Goal: Check status: Check status

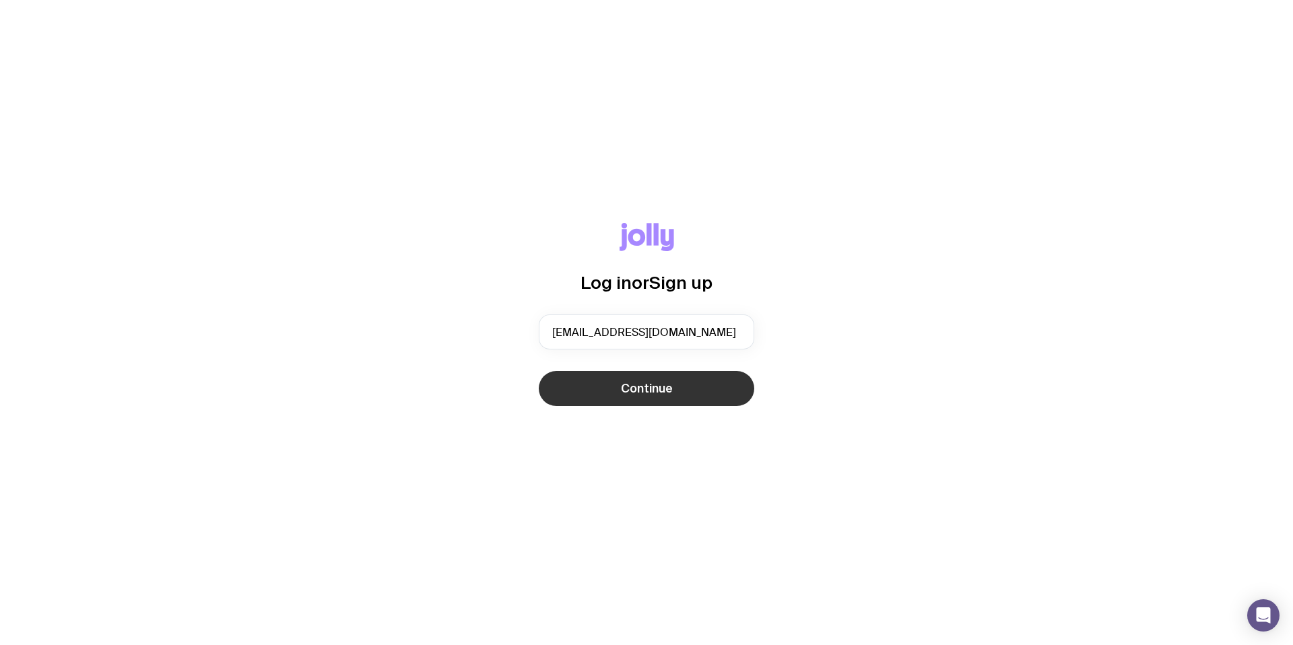
click at [683, 396] on button "Continue" at bounding box center [647, 388] width 216 height 35
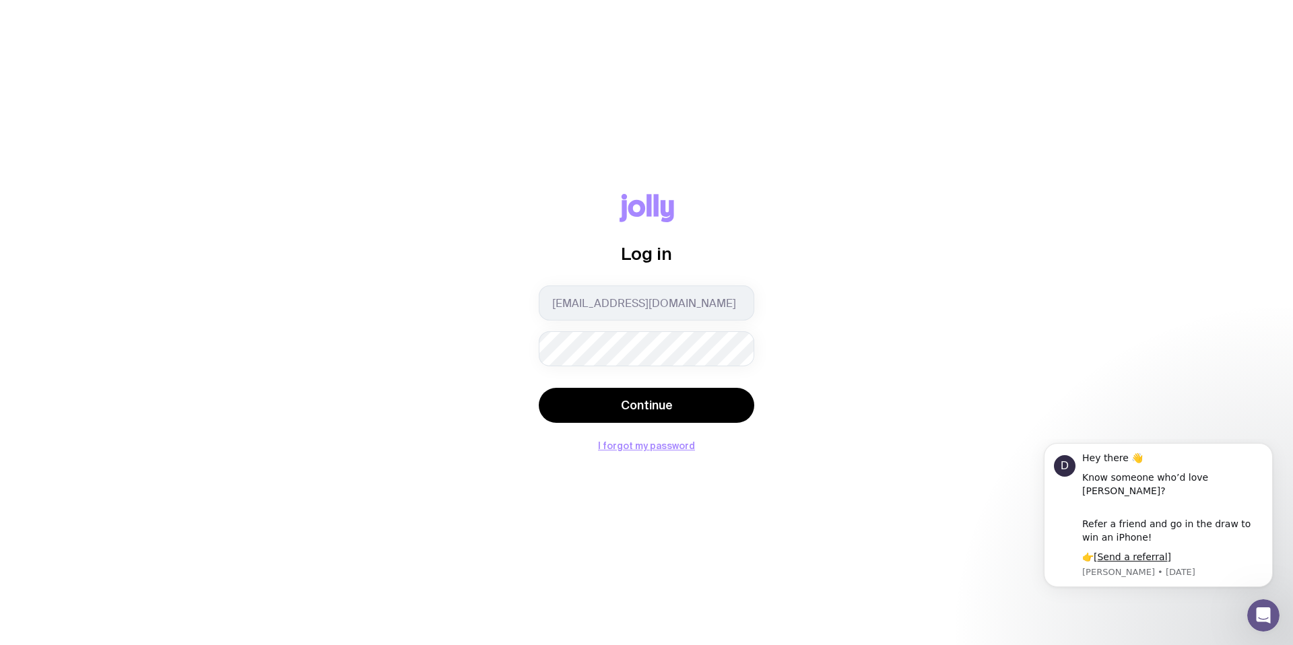
click at [678, 398] on button "Continue" at bounding box center [647, 405] width 216 height 35
click at [675, 392] on button "Continue" at bounding box center [647, 405] width 216 height 35
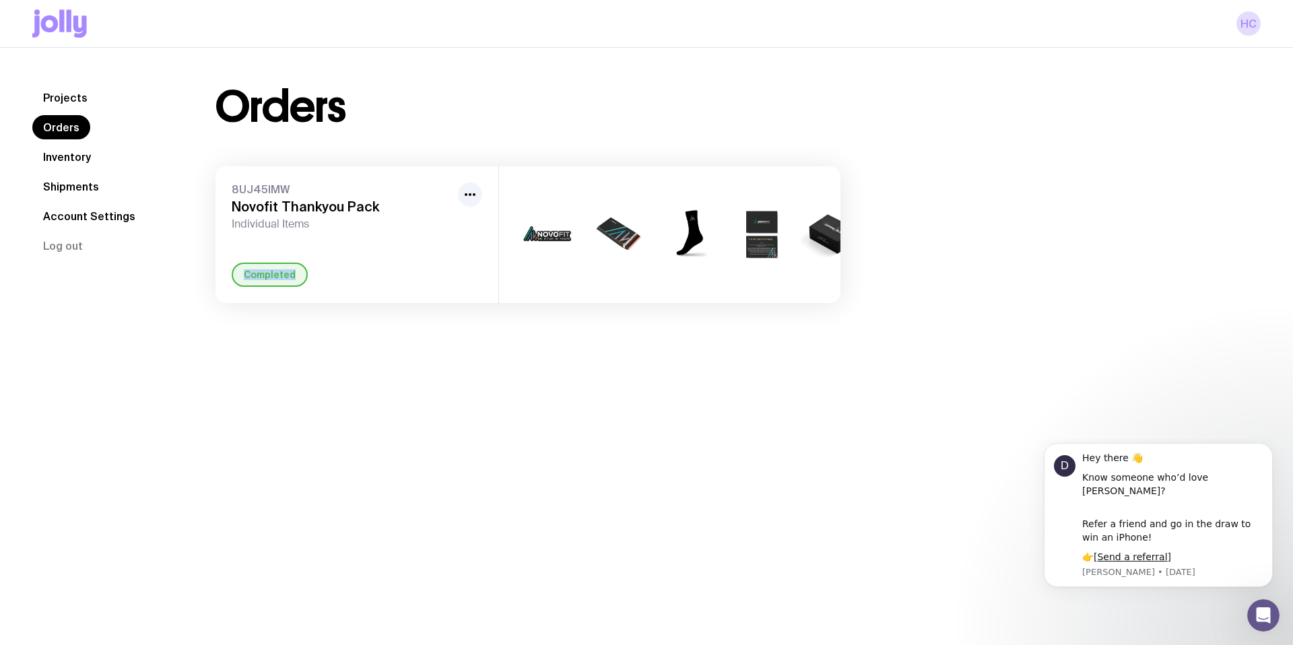
drag, startPoint x: 313, startPoint y: 270, endPoint x: 312, endPoint y: 261, distance: 9.5
click at [312, 263] on div "Completed" at bounding box center [357, 275] width 251 height 24
click at [333, 210] on h3 "Novofit Thankyou Pack" at bounding box center [342, 207] width 221 height 16
click at [471, 185] on button "button" at bounding box center [470, 195] width 24 height 24
click at [289, 250] on div "8UJ45IMW Novofit Thankyou Pack Individual Items Rename Completed" at bounding box center [357, 234] width 283 height 137
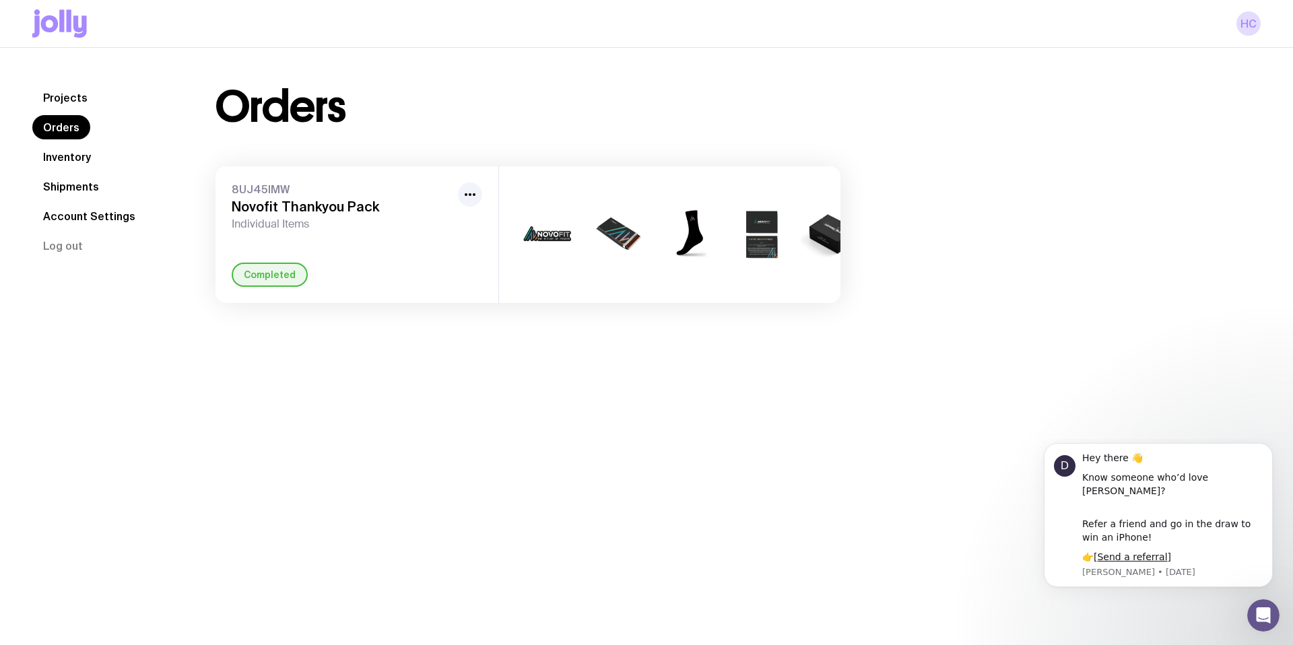
click at [69, 188] on link "Shipments" at bounding box center [70, 186] width 77 height 24
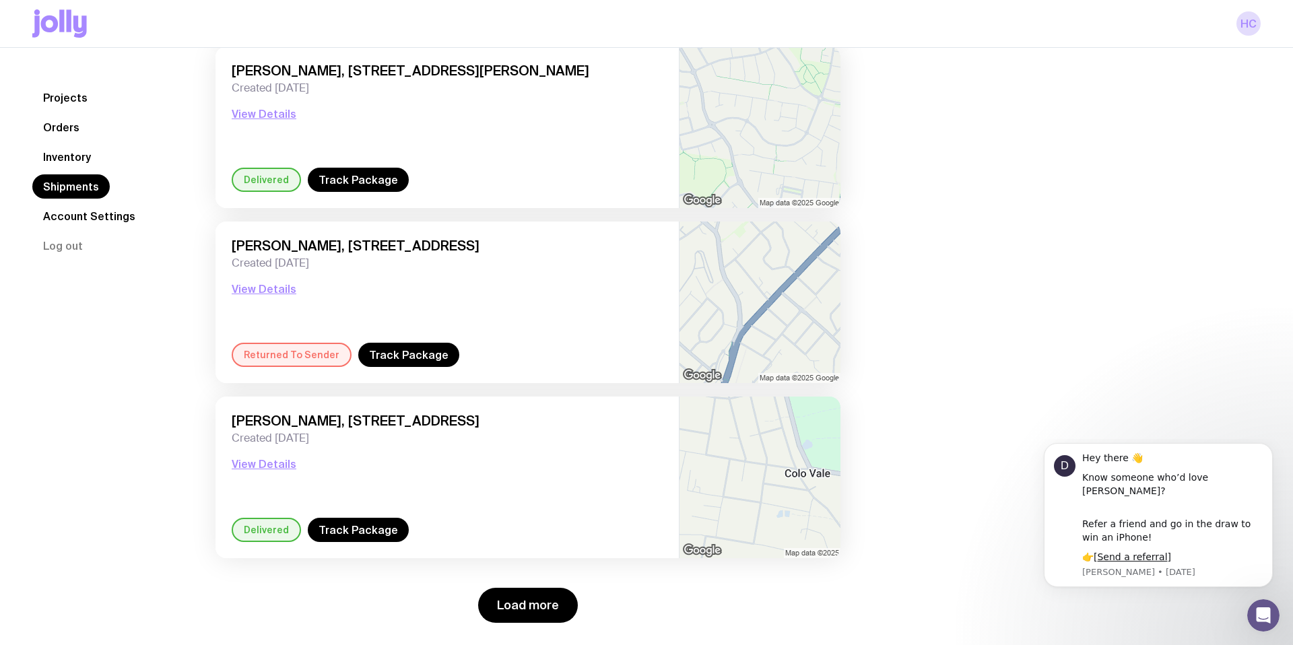
scroll to position [1712, 0]
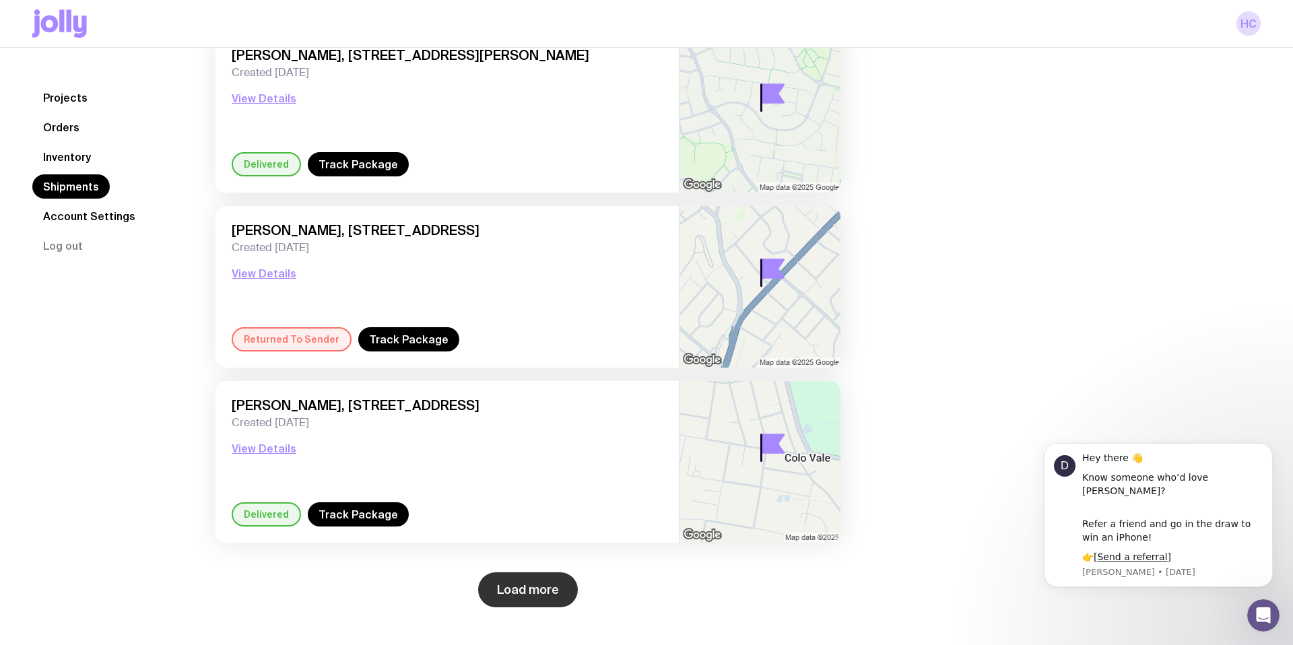
click at [505, 581] on button "Load more" at bounding box center [528, 590] width 100 height 35
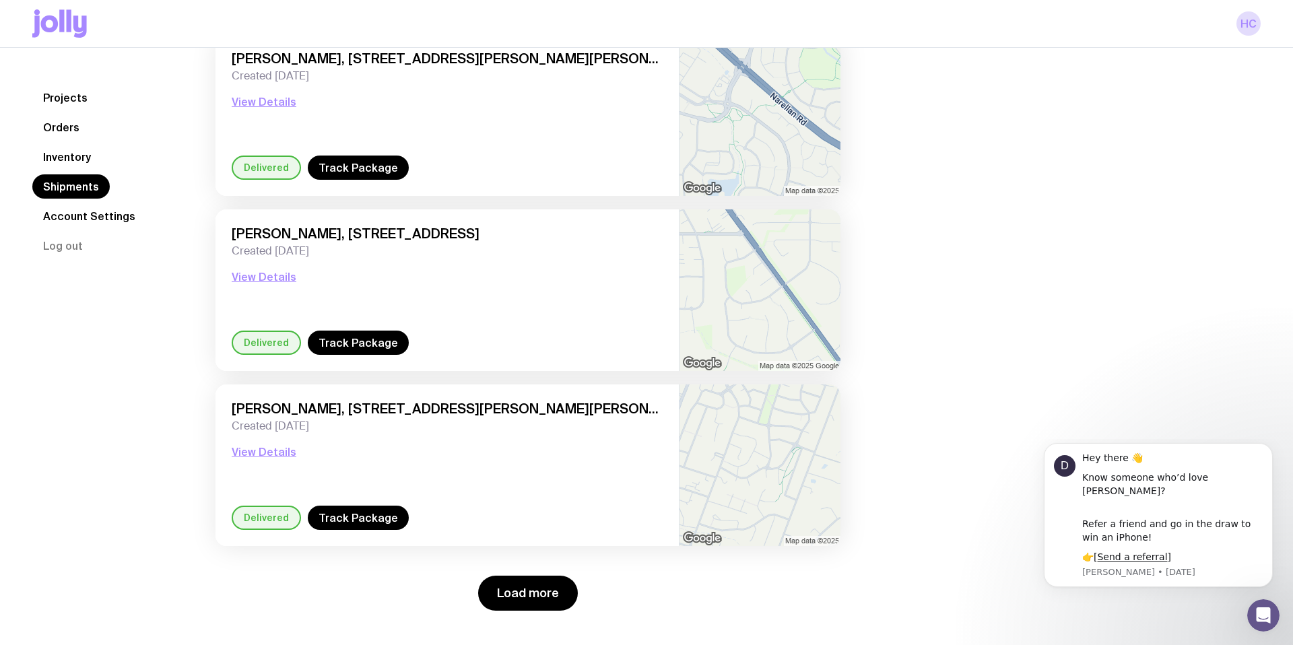
scroll to position [3813, 0]
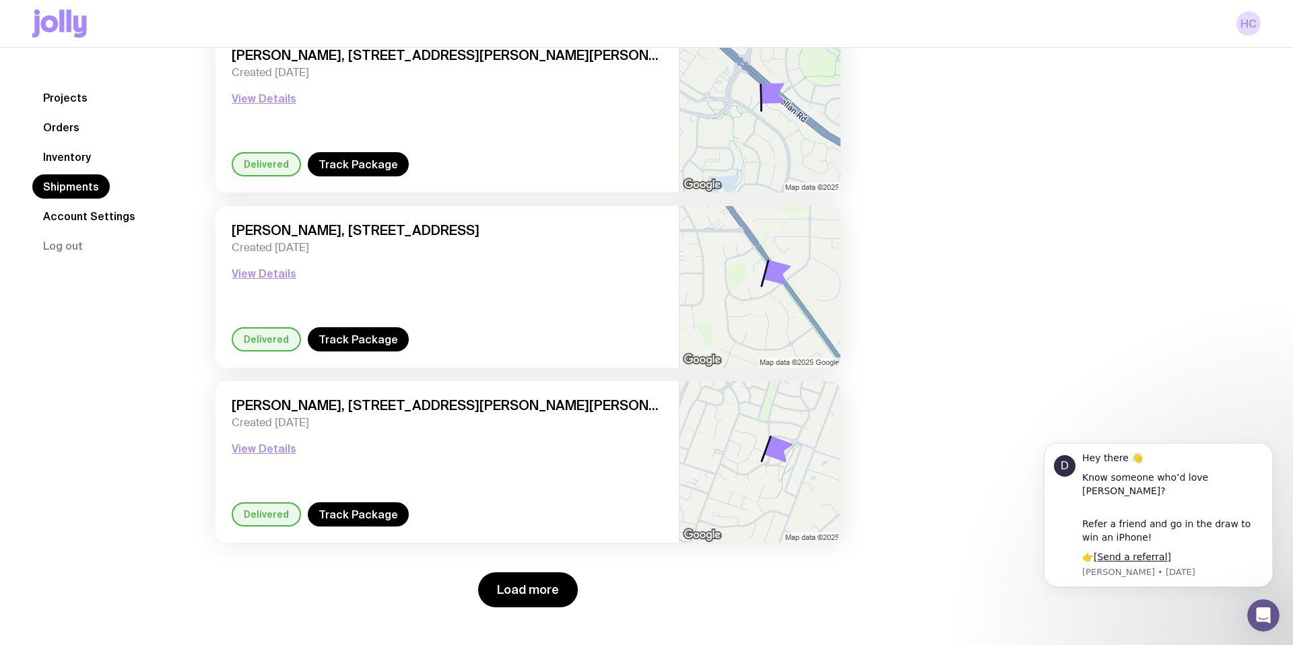
click at [522, 571] on div "Load more" at bounding box center [528, 581] width 625 height 51
click at [522, 583] on button "Load more" at bounding box center [528, 590] width 100 height 35
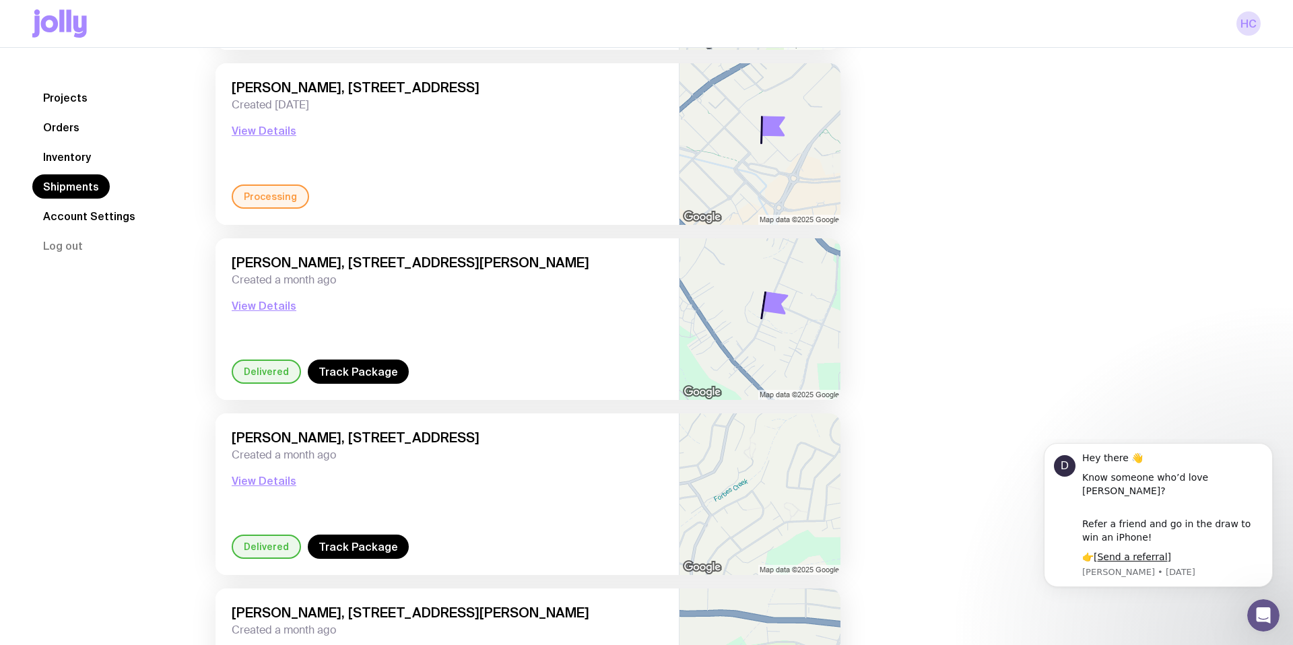
scroll to position [5516, 0]
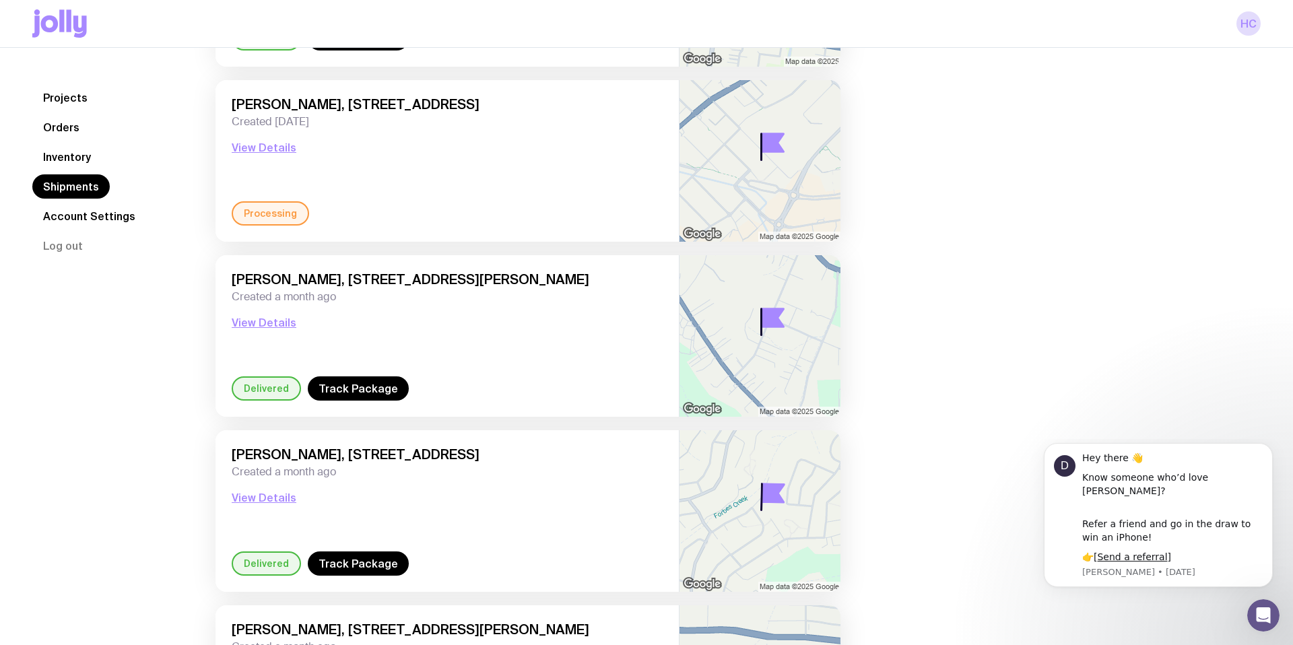
click at [267, 206] on div "Processing" at bounding box center [270, 213] width 77 height 24
click at [275, 150] on button "View Details" at bounding box center [264, 147] width 65 height 16
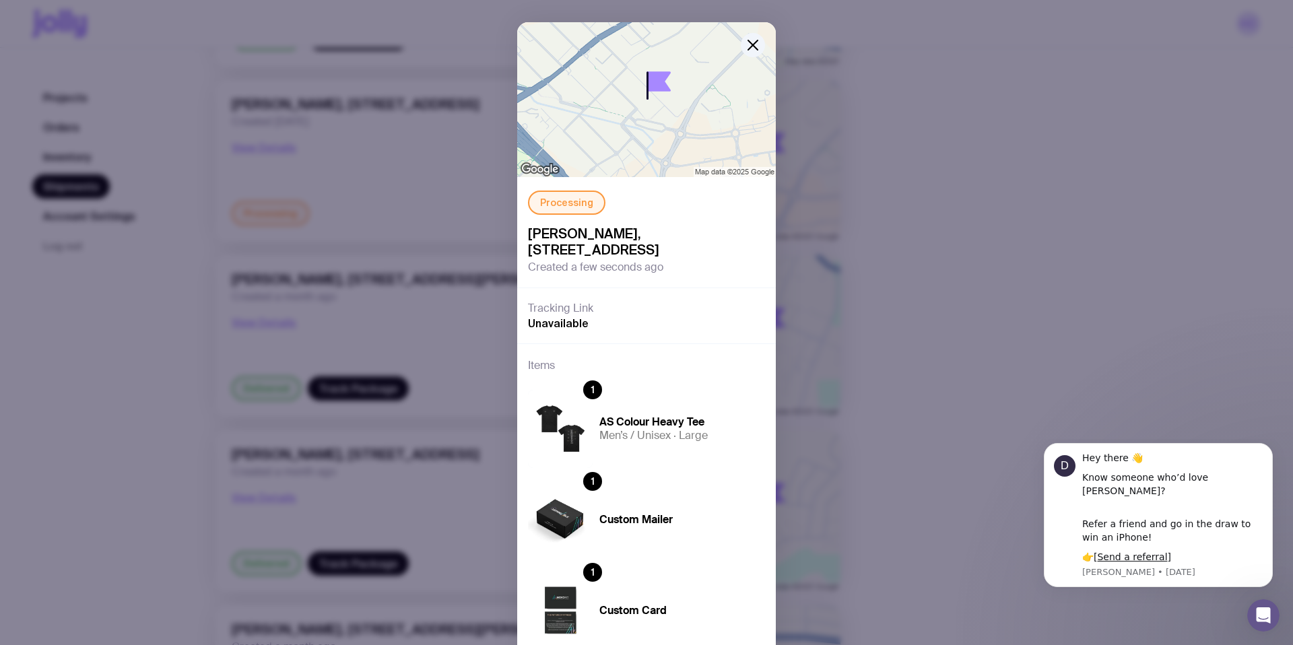
scroll to position [0, 0]
